Goal: Find specific page/section: Find specific page/section

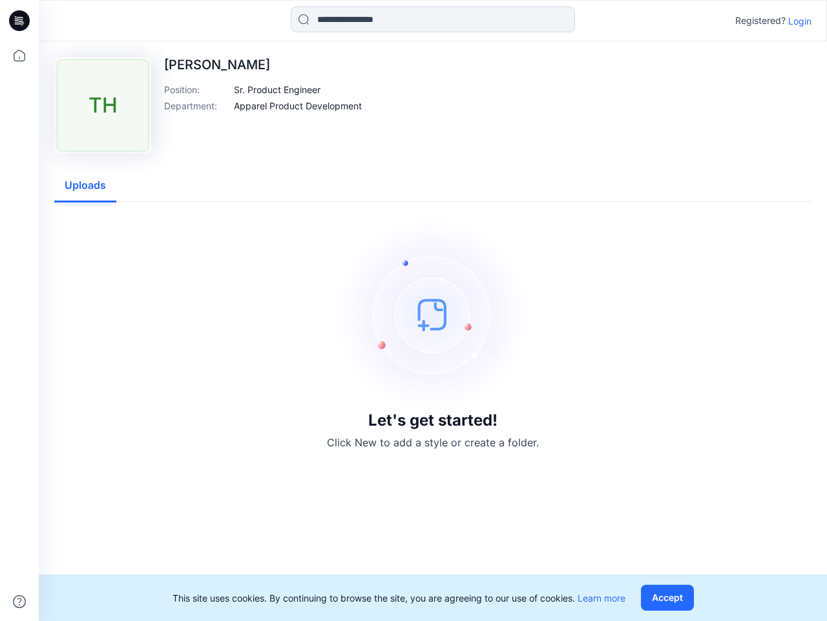
click at [414, 310] on img at bounding box center [433, 314] width 194 height 194
click at [20, 21] on icon at bounding box center [21, 21] width 5 height 1
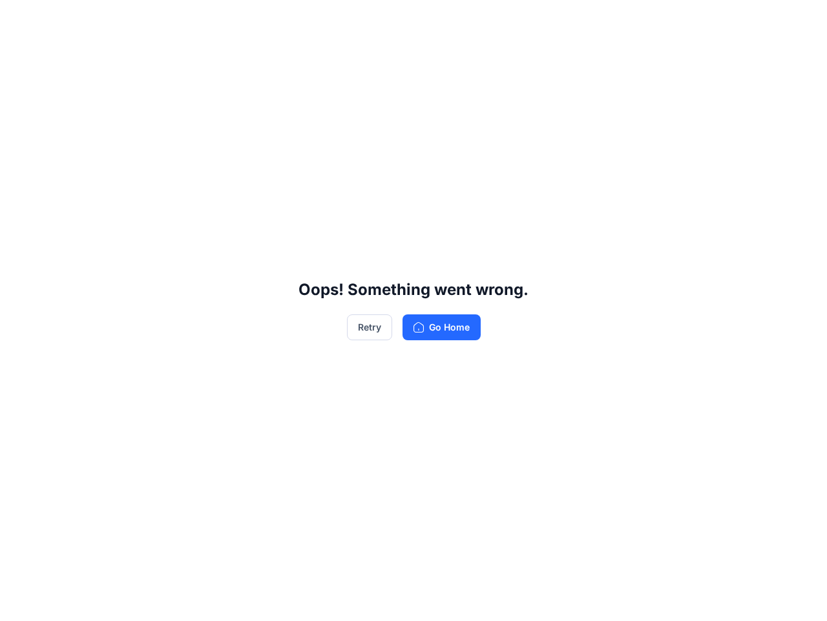
click at [19, 56] on div "Oops! Something went wrong. Retry Go Home" at bounding box center [413, 310] width 827 height 621
click at [19, 601] on div "Oops! Something went wrong. Retry Go Home" at bounding box center [413, 310] width 827 height 621
click at [433, 19] on div "Oops! Something went wrong. Retry Go Home" at bounding box center [413, 310] width 827 height 621
click at [800, 21] on div "Oops! Something went wrong. Retry Go Home" at bounding box center [413, 310] width 827 height 621
click at [277, 89] on div "Oops! Something went wrong. Retry Go Home" at bounding box center [413, 310] width 827 height 621
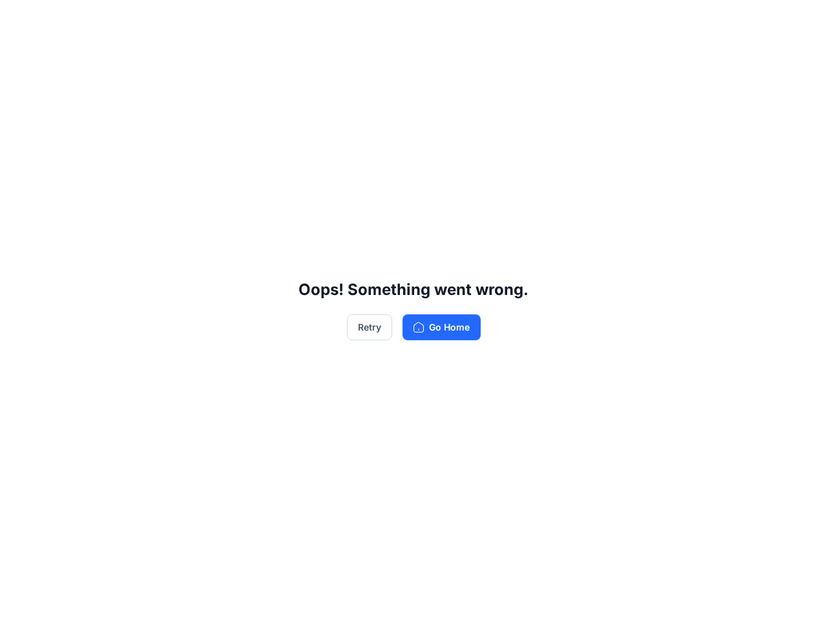
click at [298, 105] on div "Oops! Something went wrong. Retry Go Home" at bounding box center [413, 310] width 827 height 621
click at [85, 186] on div "Oops! Something went wrong. Retry Go Home" at bounding box center [413, 310] width 827 height 621
click at [670, 597] on div "Oops! Something went wrong. Retry Go Home" at bounding box center [413, 310] width 827 height 621
